Goal: Navigation & Orientation: Find specific page/section

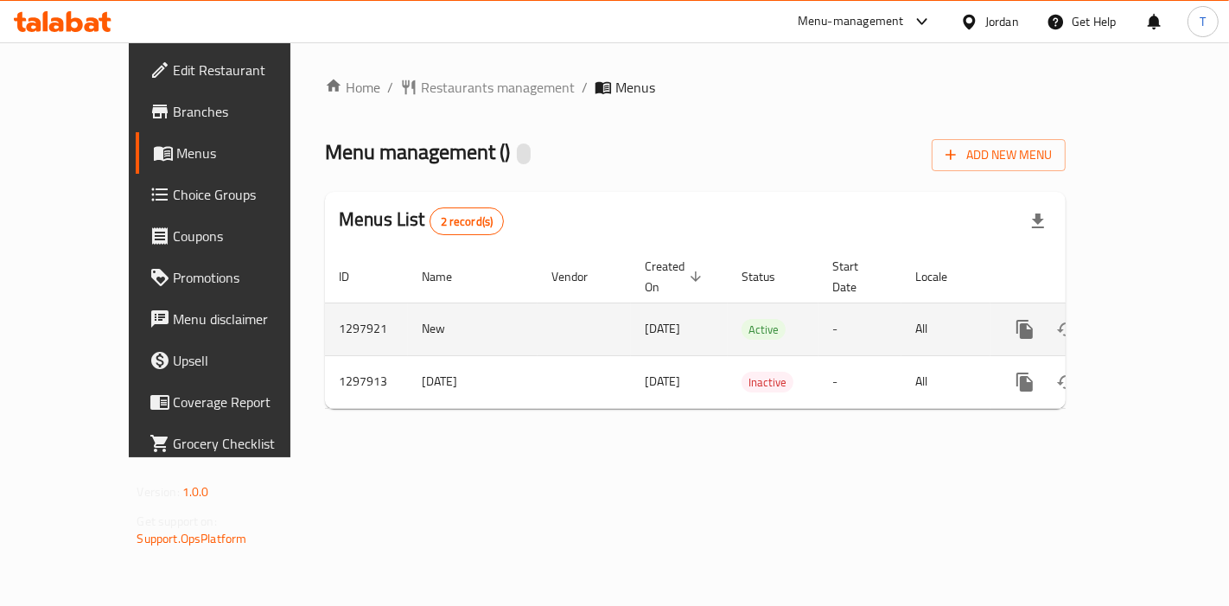
click at [1158, 319] on icon "enhanced table" at bounding box center [1149, 329] width 21 height 21
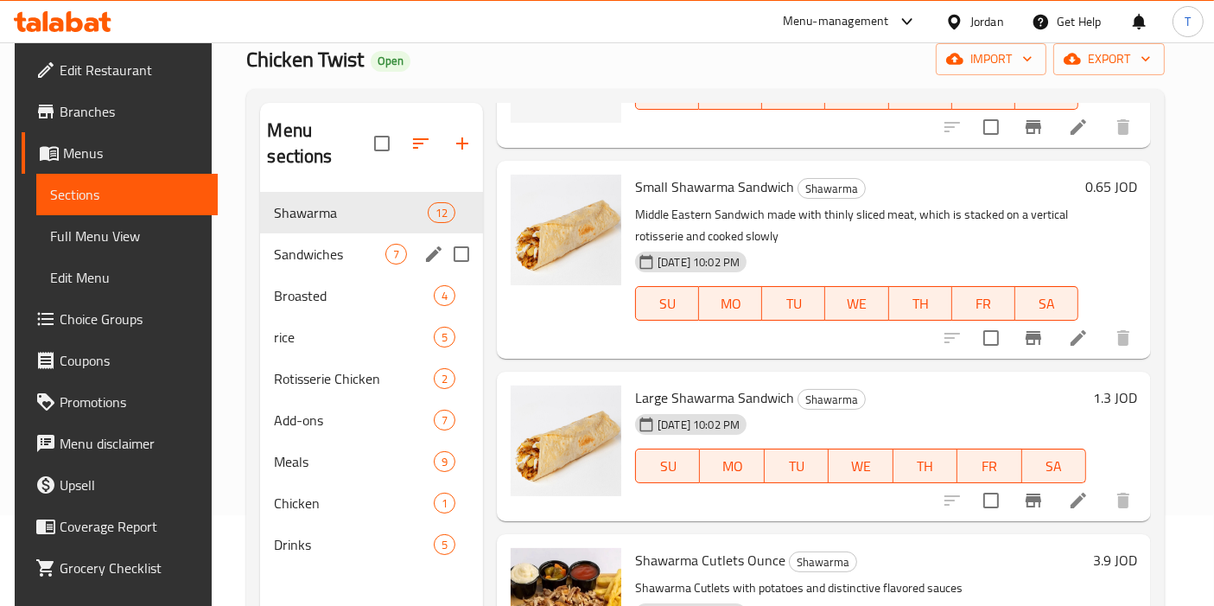
scroll to position [49, 0]
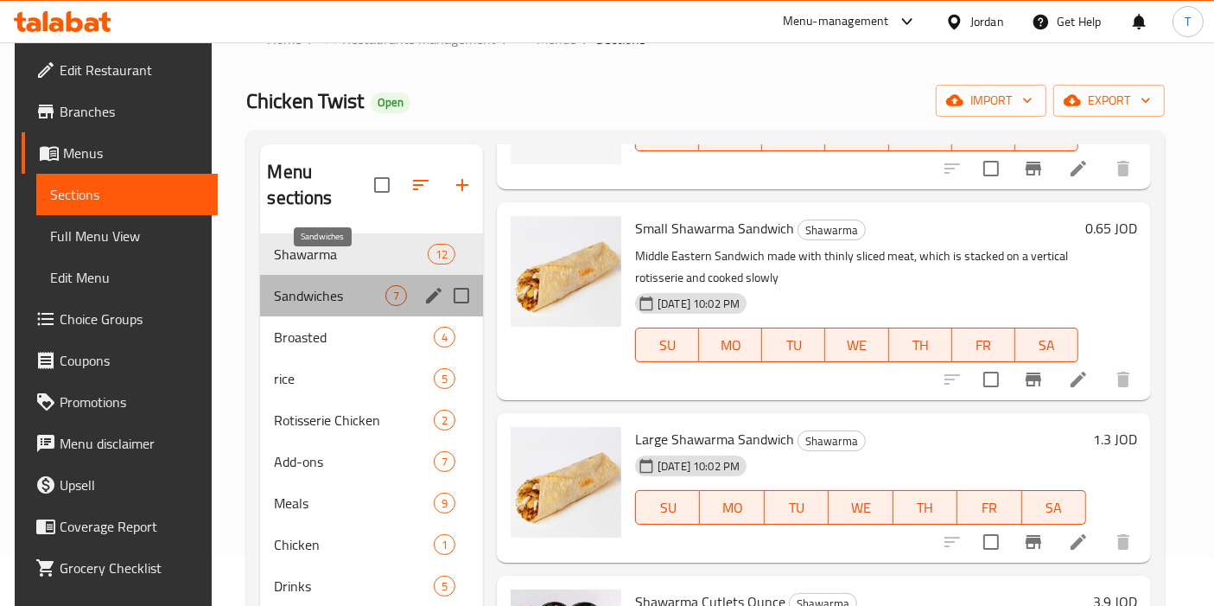
click at [308, 285] on span "Sandwiches" at bounding box center [329, 295] width 111 height 21
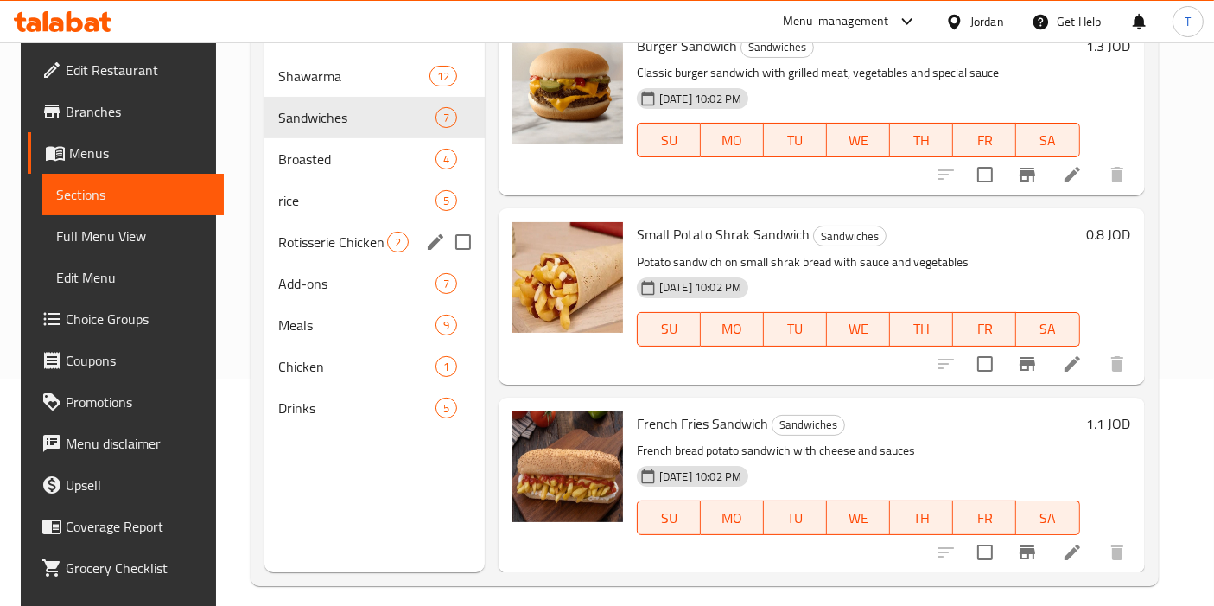
scroll to position [49, 0]
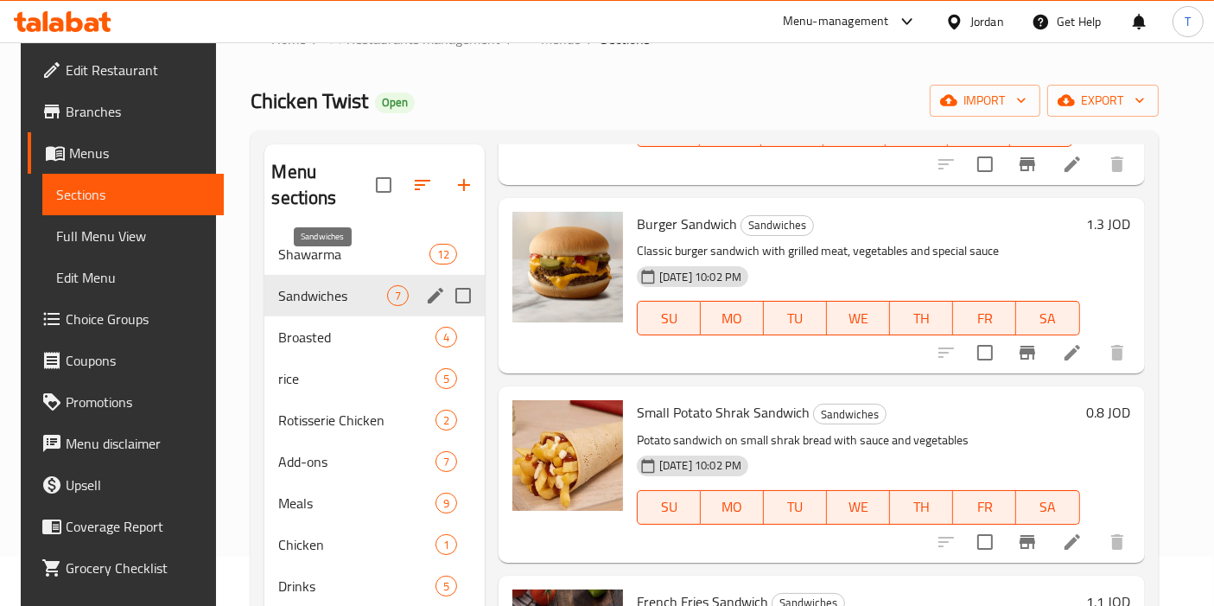
click at [303, 316] on div "Broasted 4" at bounding box center [374, 336] width 220 height 41
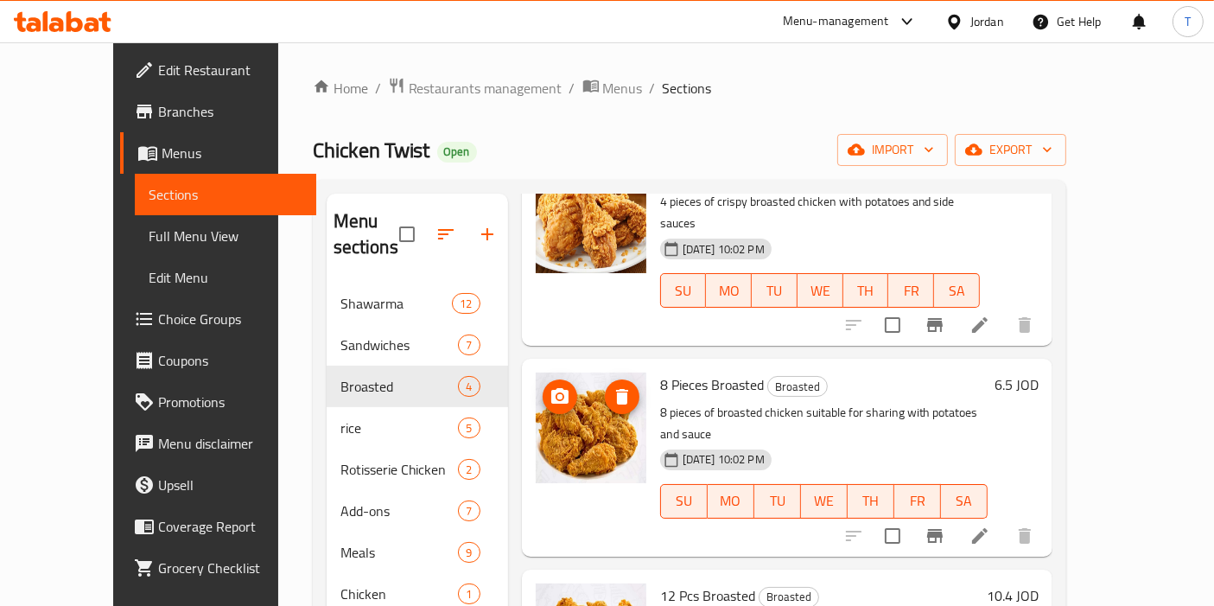
scroll to position [192, 0]
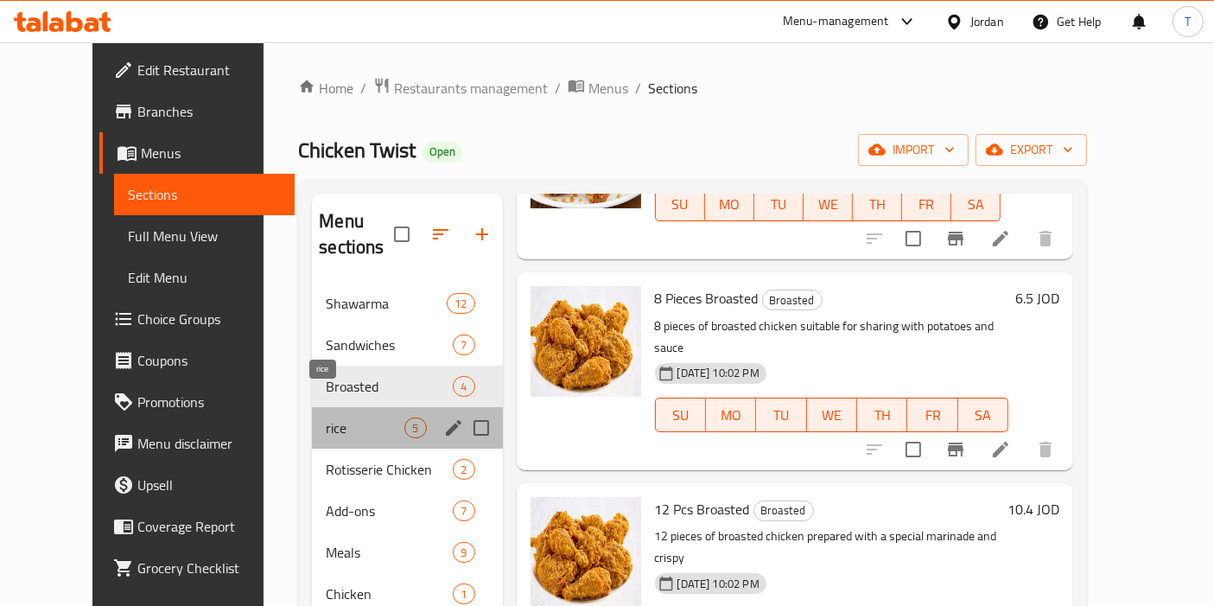
click at [326, 417] on span "rice" at bounding box center [365, 427] width 79 height 21
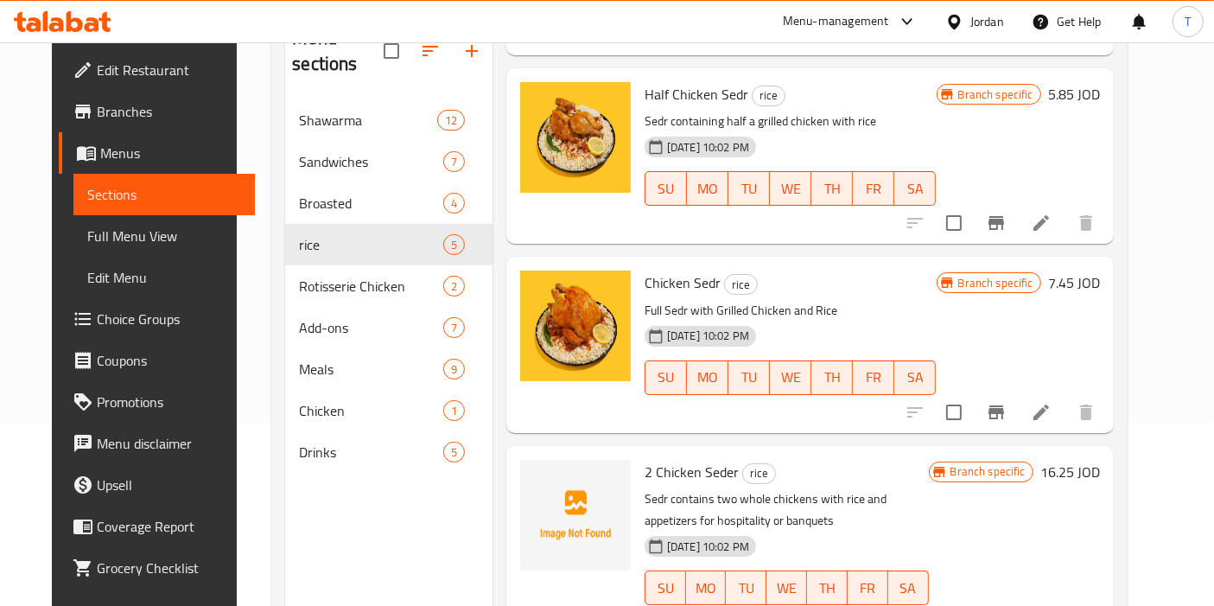
scroll to position [241, 0]
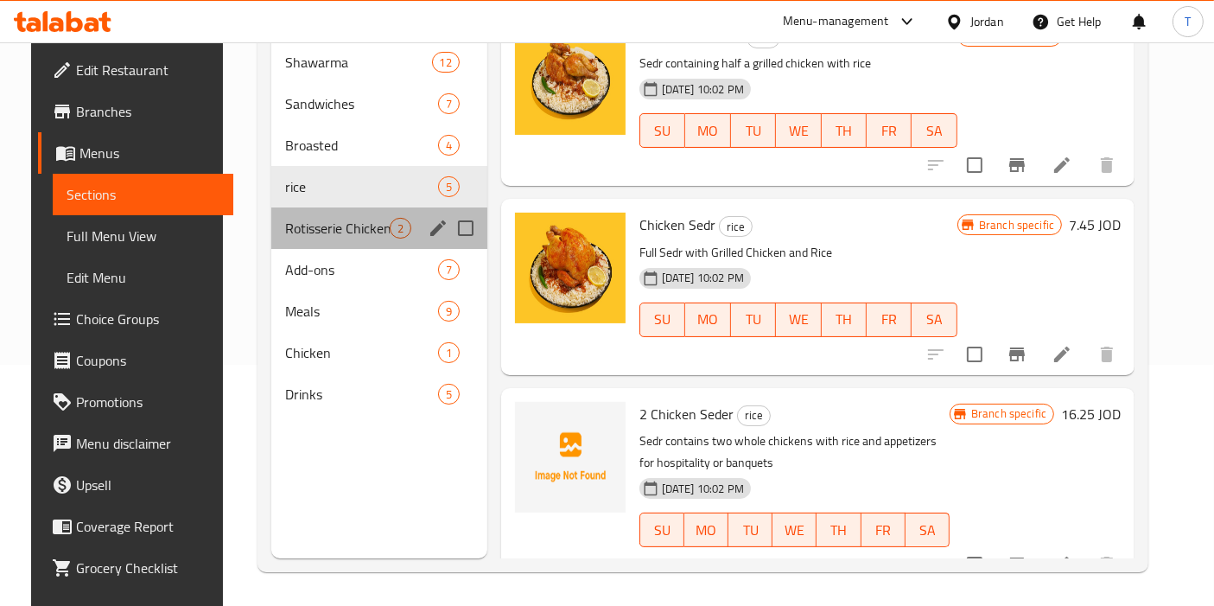
click at [299, 207] on div "Rotisserie Chicken 2" at bounding box center [379, 227] width 216 height 41
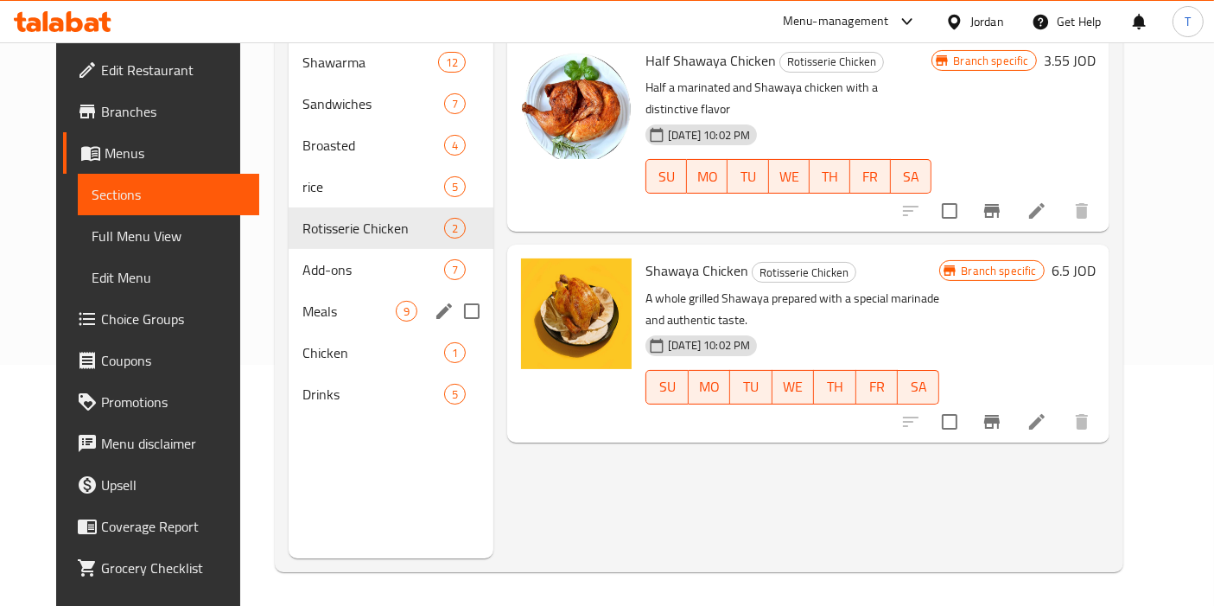
click at [302, 301] on span "Meals" at bounding box center [348, 311] width 93 height 21
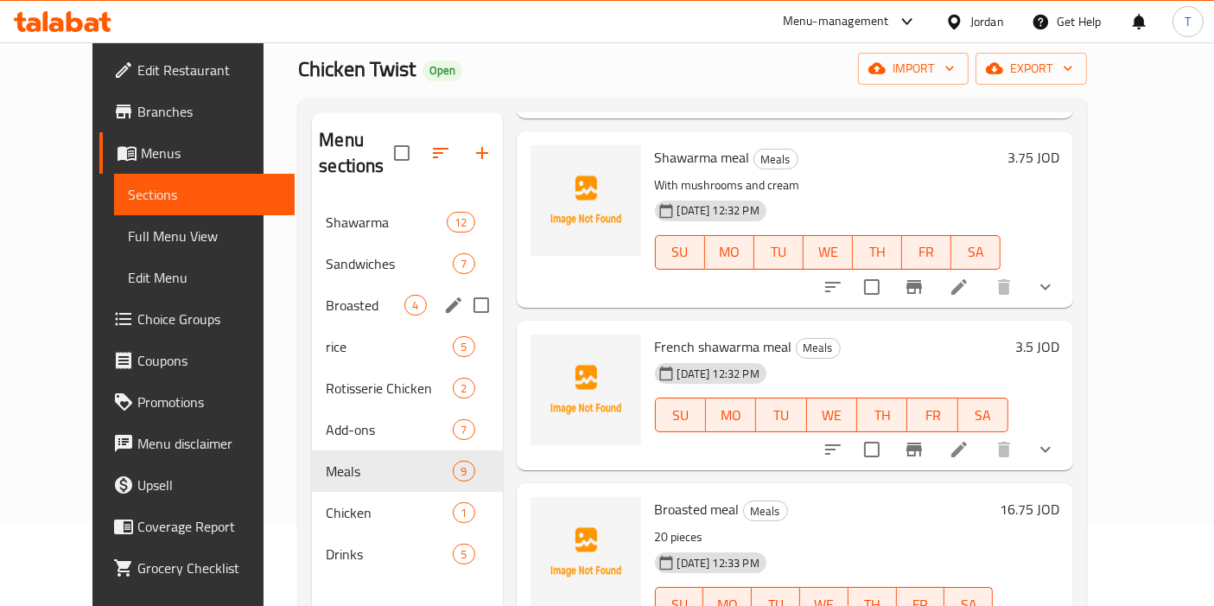
scroll to position [49, 0]
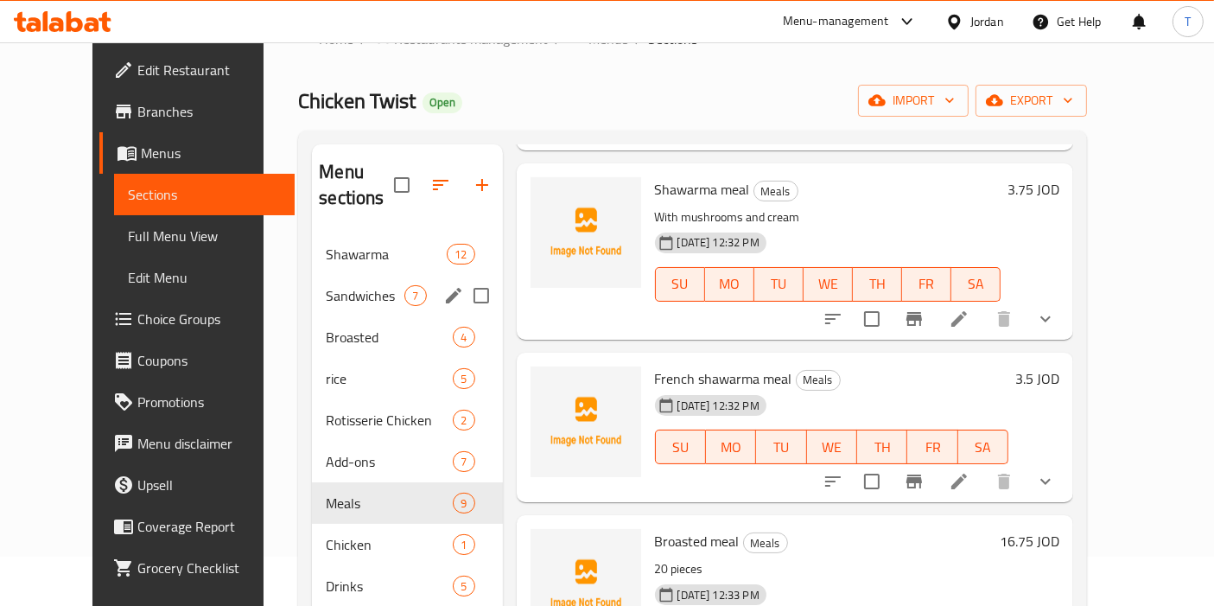
click at [326, 327] on span "Broasted" at bounding box center [389, 337] width 127 height 21
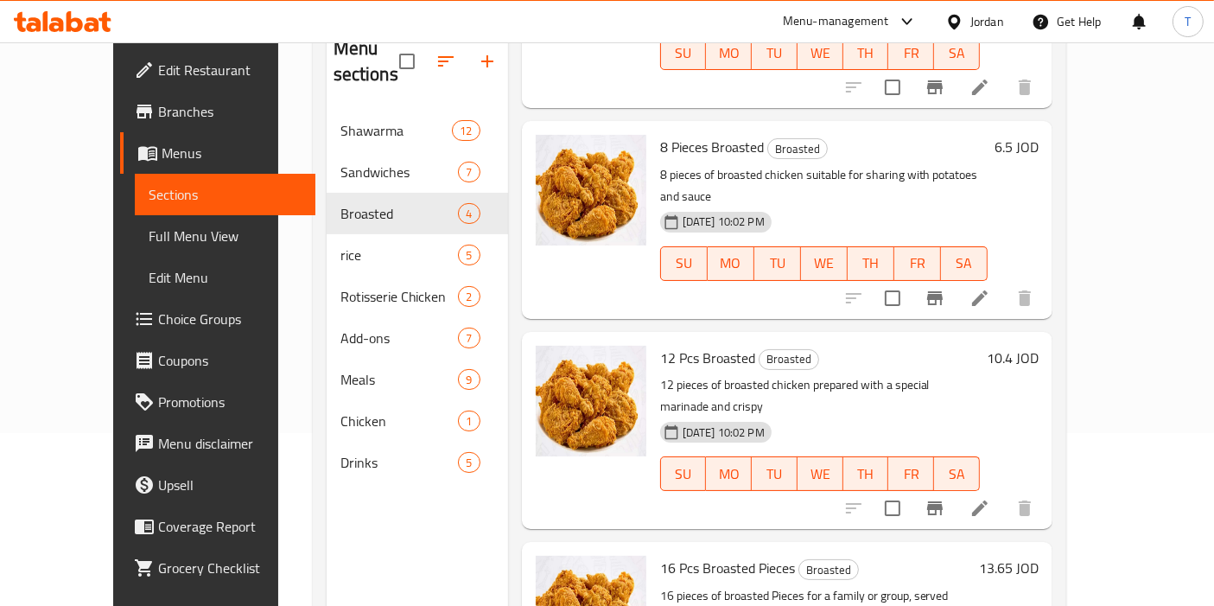
scroll to position [241, 0]
